Goal: Task Accomplishment & Management: Manage account settings

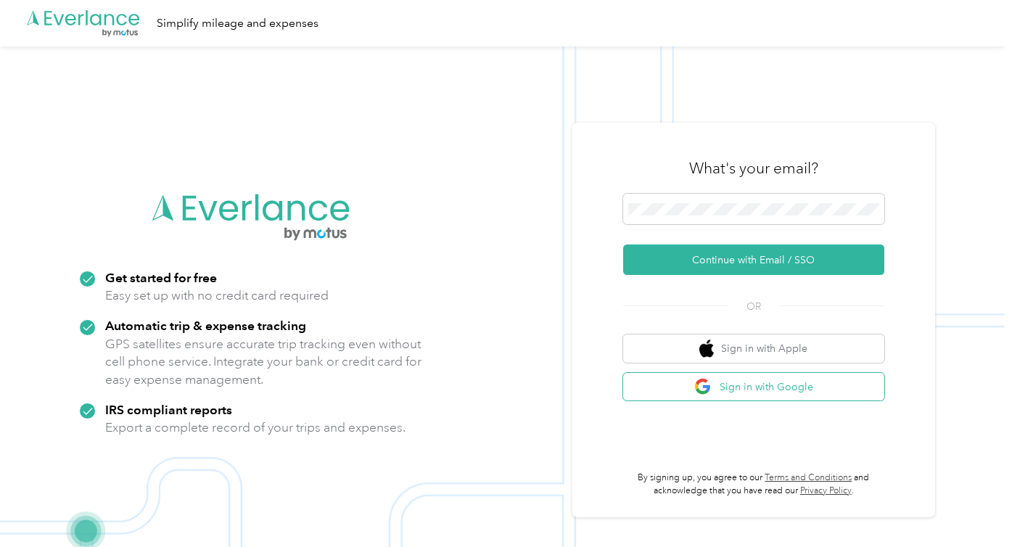
click at [740, 387] on button "Sign in with Google" at bounding box center [753, 387] width 261 height 28
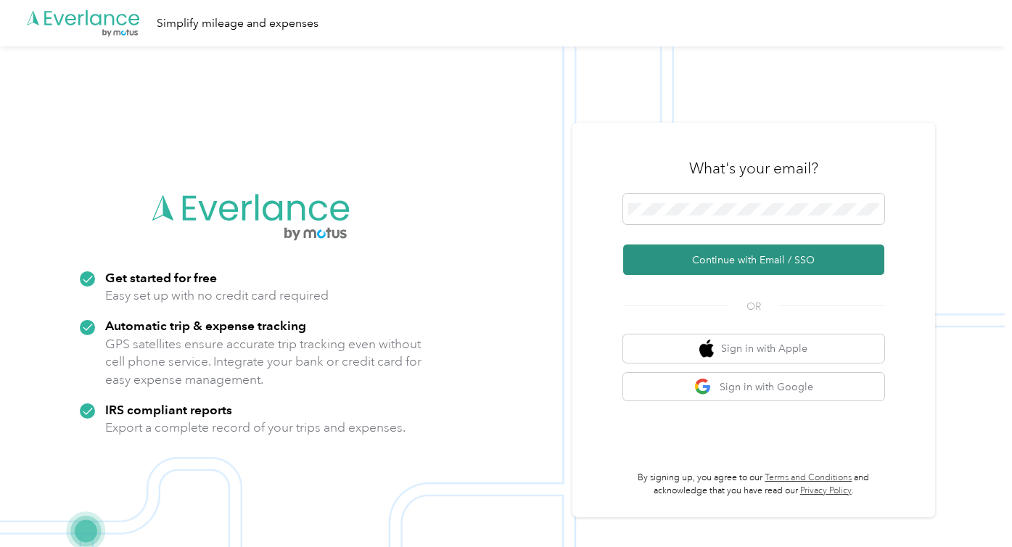
click at [730, 263] on button "Continue with Email / SSO" at bounding box center [753, 259] width 261 height 30
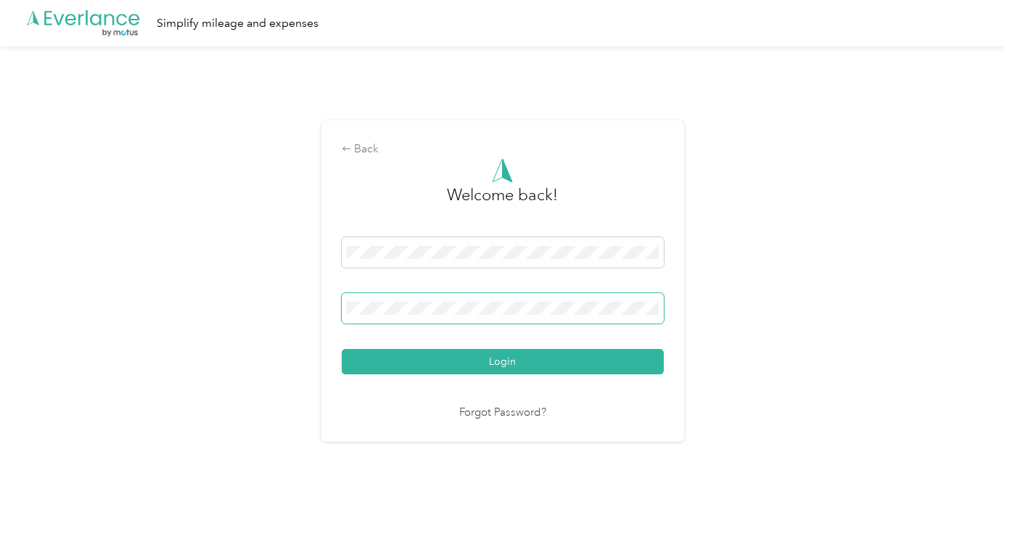
click at [342, 349] on button "Login" at bounding box center [503, 361] width 322 height 25
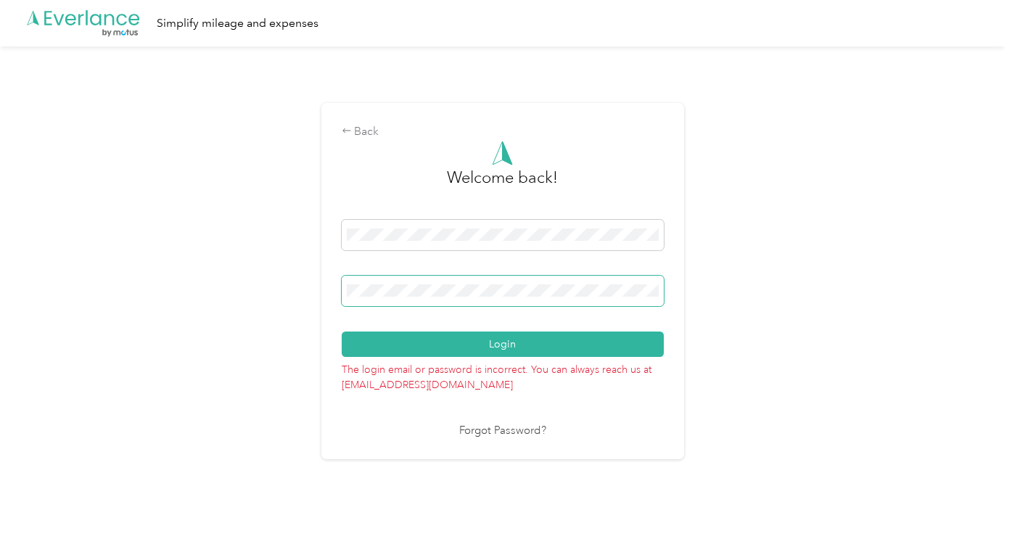
click at [342, 331] on button "Login" at bounding box center [503, 343] width 322 height 25
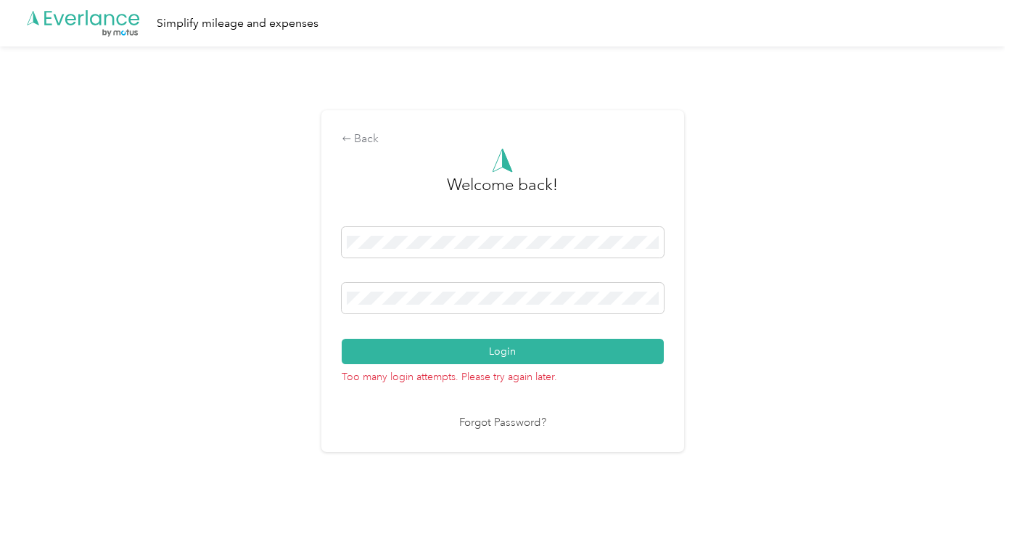
click at [486, 420] on link "Forgot Password?" at bounding box center [502, 423] width 87 height 17
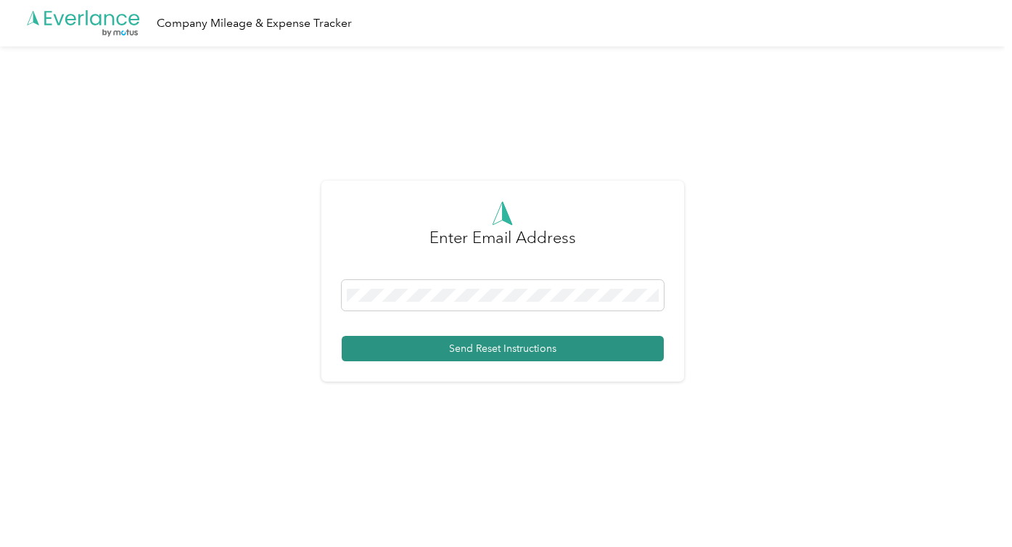
click at [466, 345] on button "Send Reset Instructions" at bounding box center [503, 348] width 322 height 25
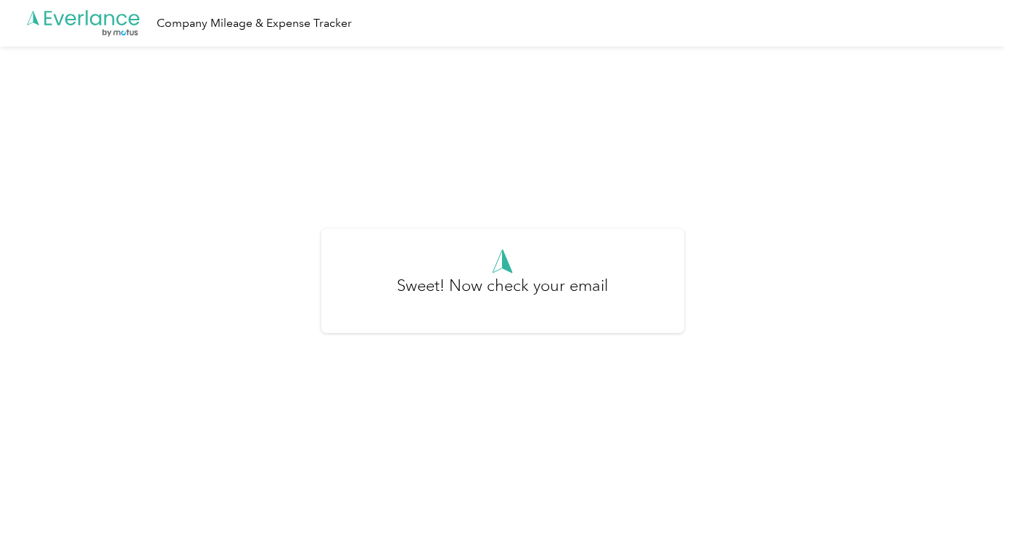
click at [106, 18] on icon at bounding box center [109, 20] width 10 height 12
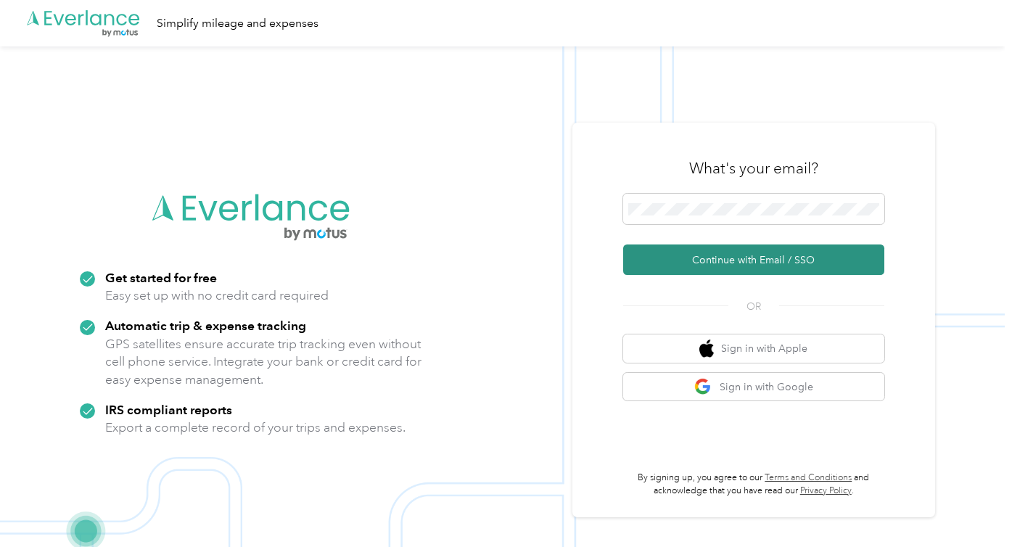
click at [711, 252] on button "Continue with Email / SSO" at bounding box center [753, 259] width 261 height 30
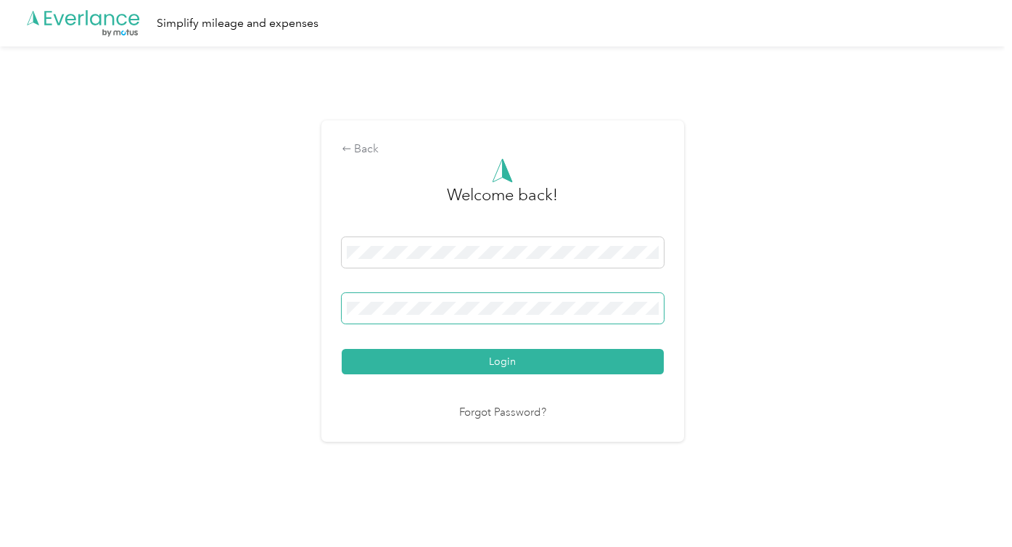
click at [342, 349] on button "Login" at bounding box center [503, 361] width 322 height 25
